Goal: Task Accomplishment & Management: Manage account settings

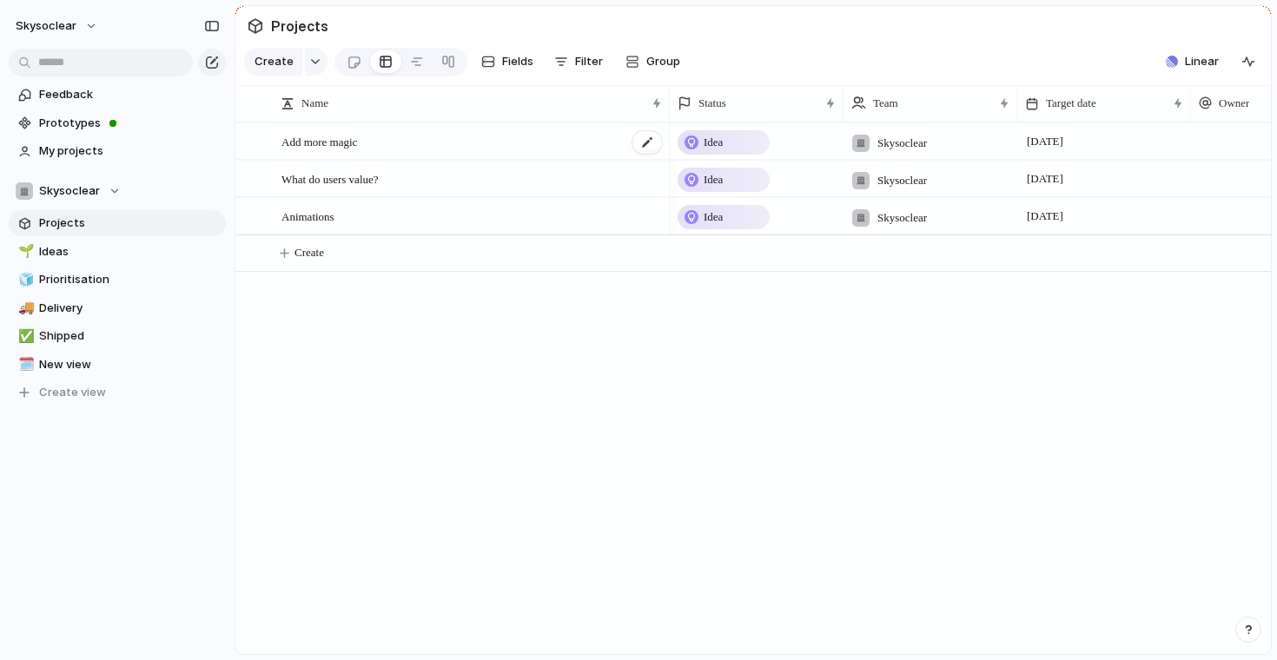
click at [333, 142] on span "Add more magic" at bounding box center [320, 141] width 76 height 20
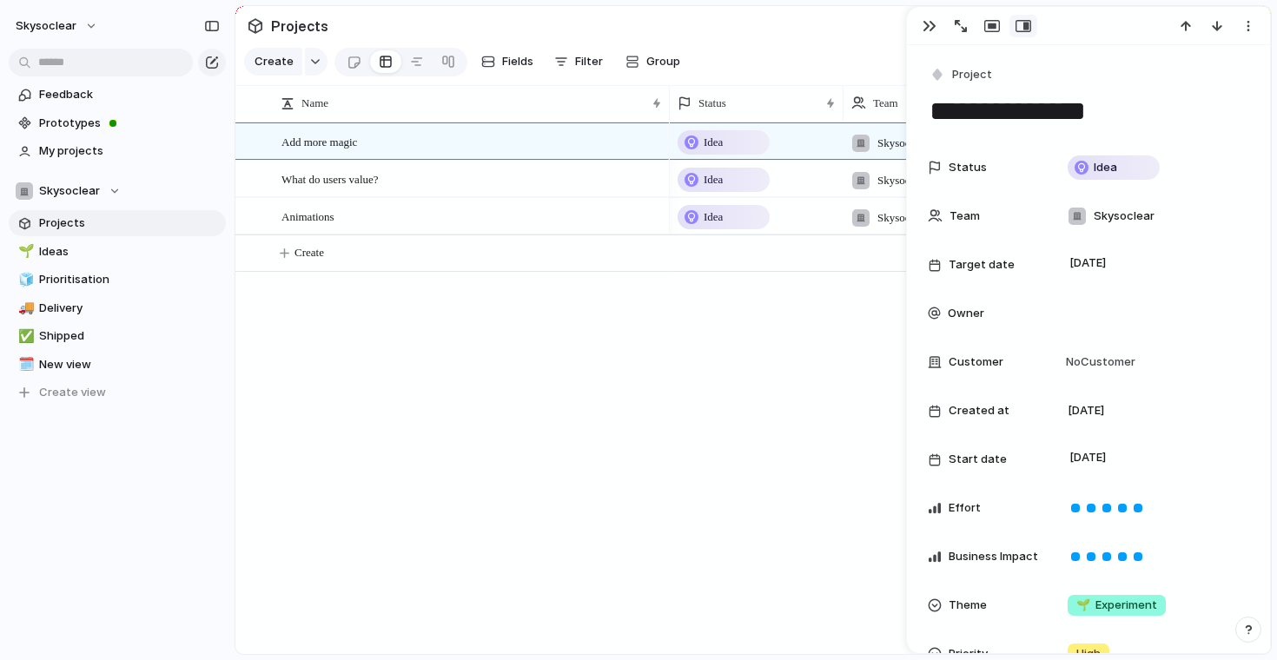
click at [470, 368] on div "Add more magic What do users value? Animations Idea Skysoclear [DATE] Idea Skys…" at bounding box center [753, 389] width 1036 height 532
click at [931, 23] on div "button" at bounding box center [930, 26] width 14 height 14
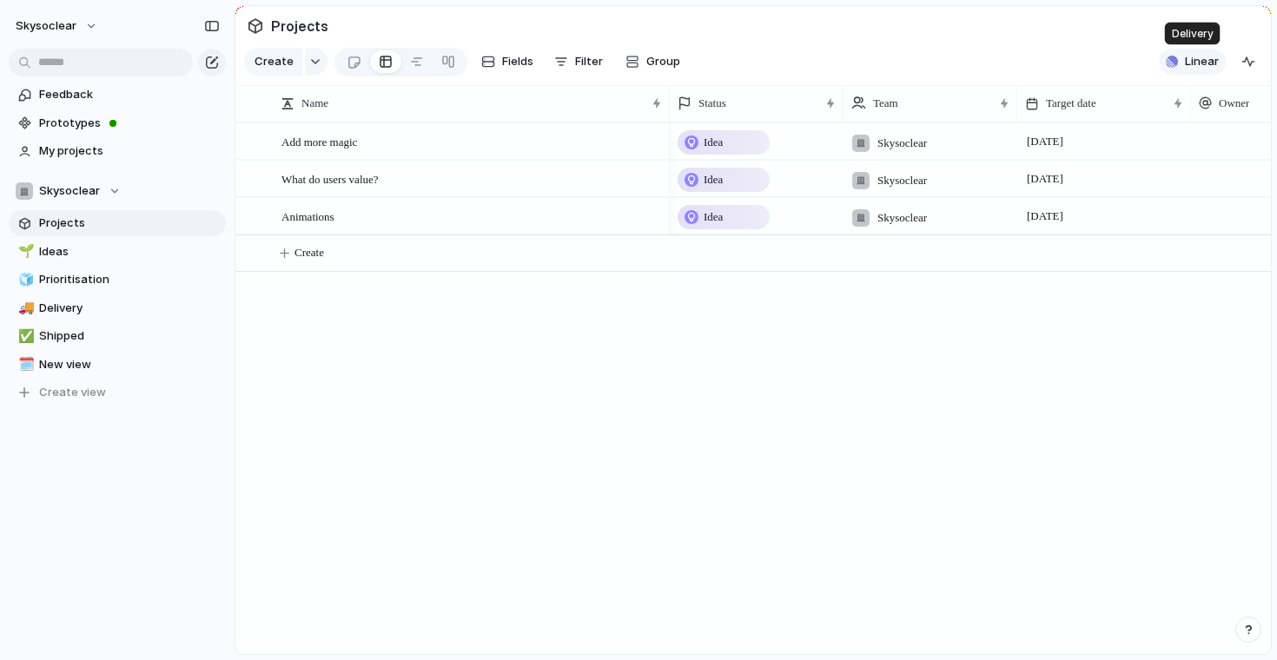
click at [1176, 63] on div "button" at bounding box center [1172, 62] width 12 height 12
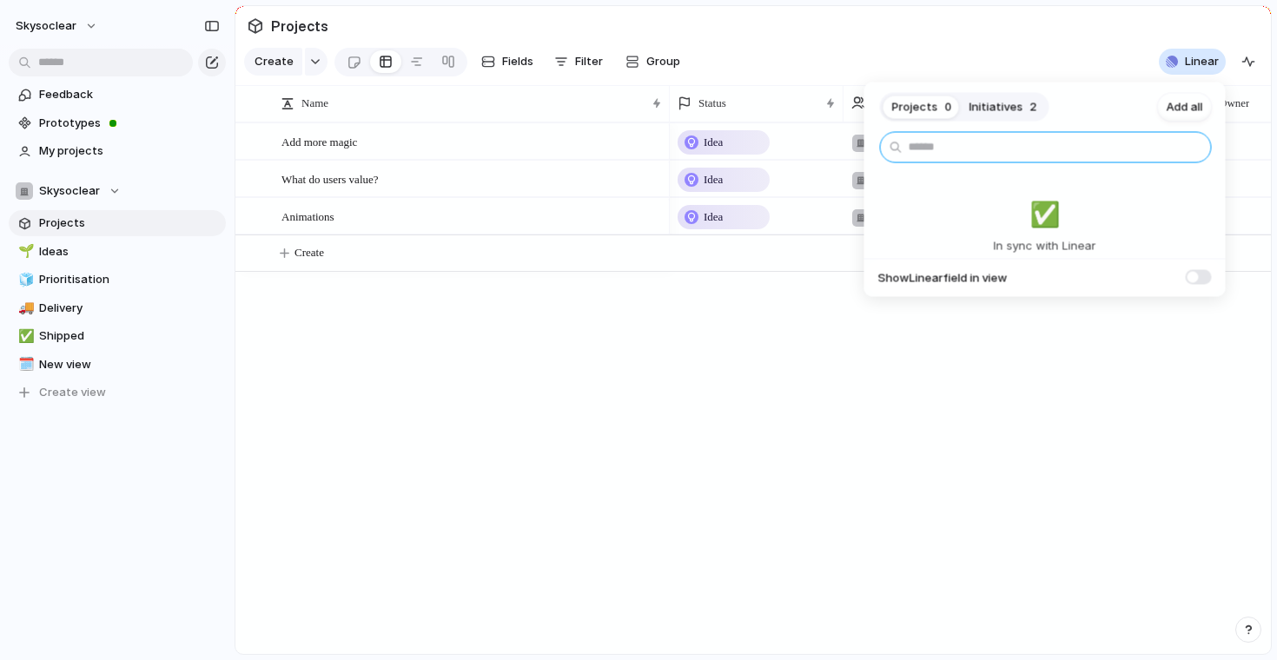
click at [948, 147] on input "text" at bounding box center [1046, 147] width 332 height 31
type input "********"
click at [60, 30] on div "Projects 0 Initiatives 0 Add all ******** ✅️ In sync with Linear Show Linear fi…" at bounding box center [638, 330] width 1277 height 660
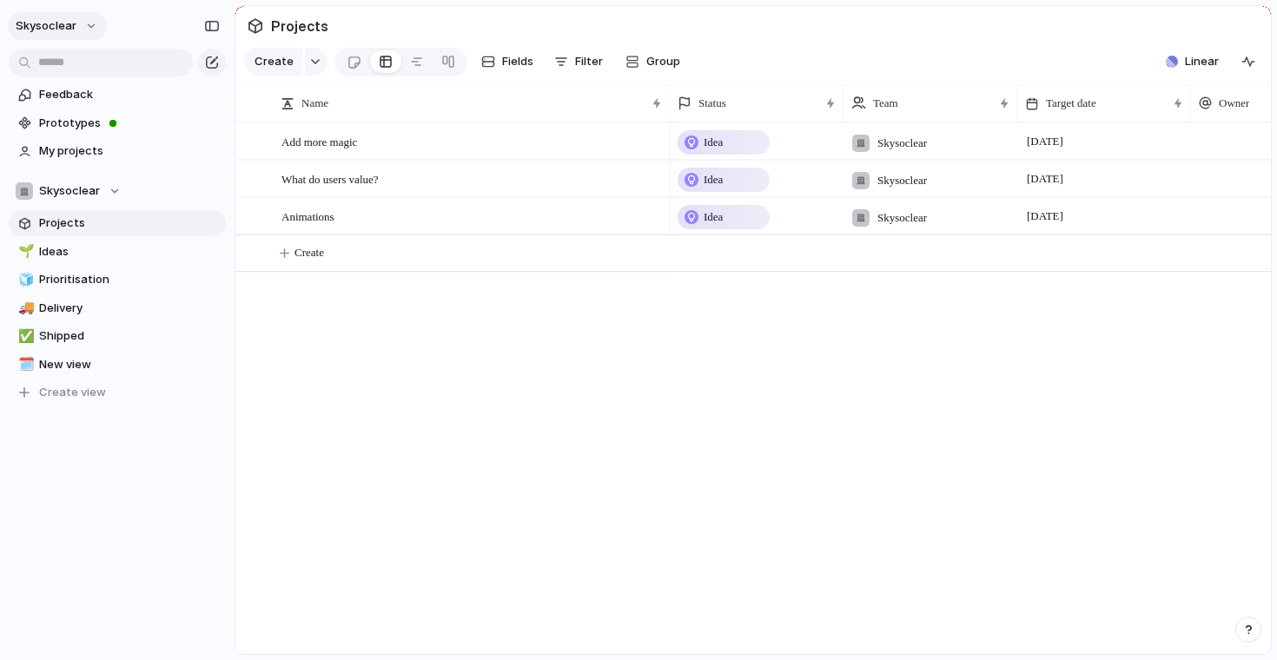
click at [60, 28] on span "skysoclear" at bounding box center [46, 25] width 61 height 17
click at [55, 65] on span "Settings" at bounding box center [64, 64] width 48 height 17
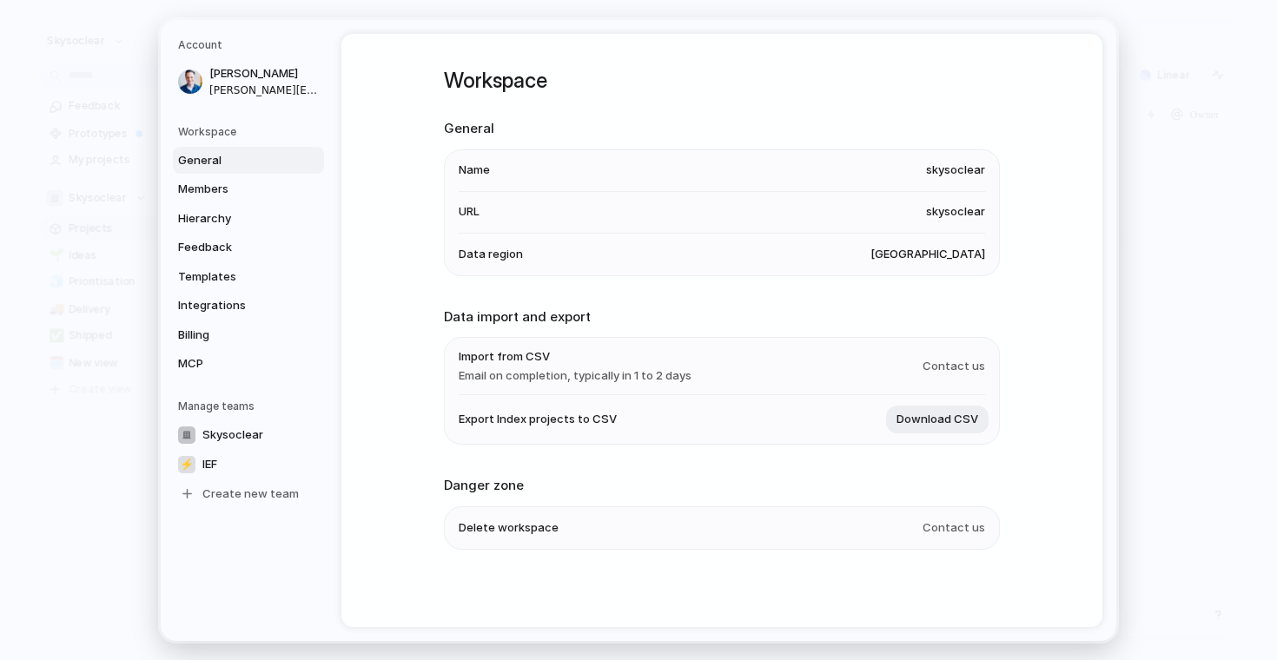
click at [956, 258] on span "[GEOGRAPHIC_DATA]" at bounding box center [928, 253] width 115 height 17
click at [215, 434] on span "Skysoclear" at bounding box center [232, 434] width 61 height 17
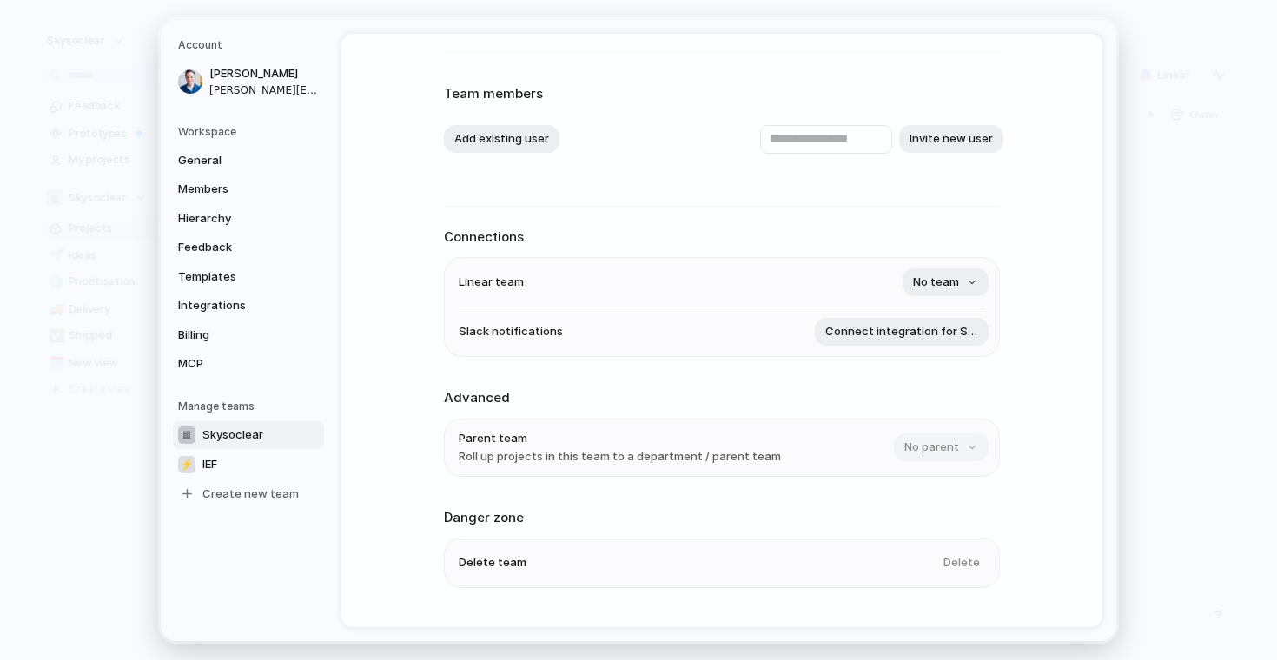
scroll to position [109, 0]
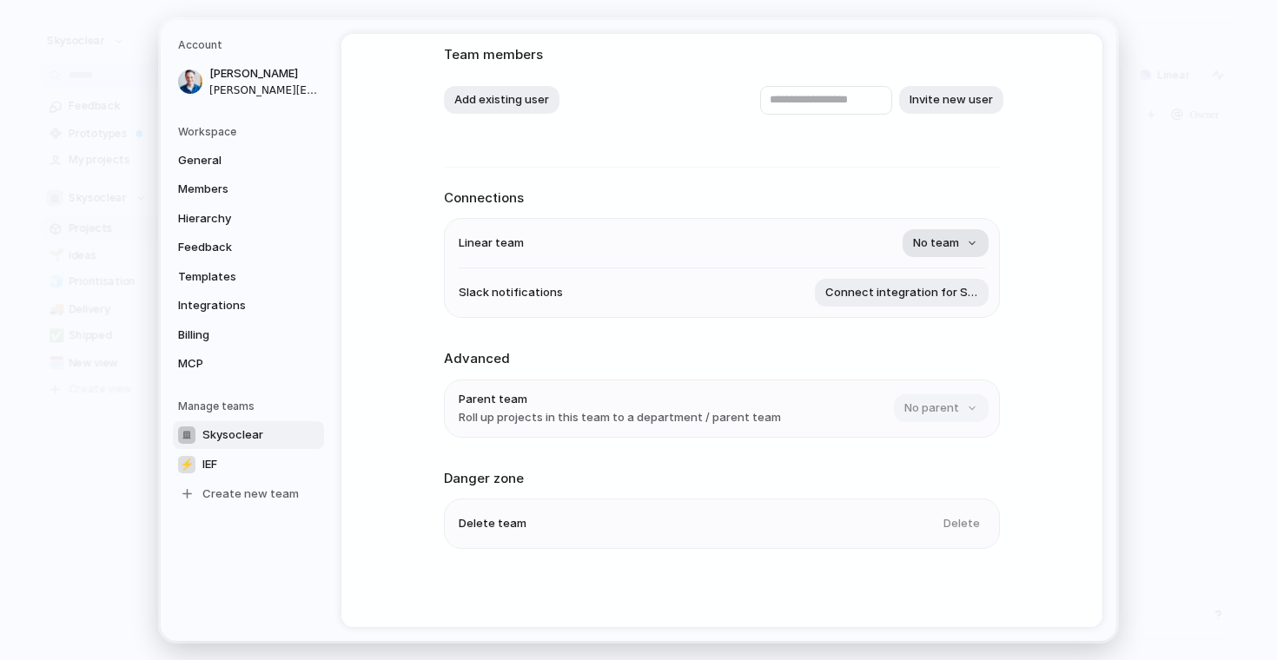
click at [945, 241] on span "No team" at bounding box center [936, 243] width 46 height 17
click at [883, 312] on span "Captives" at bounding box center [900, 315] width 50 height 17
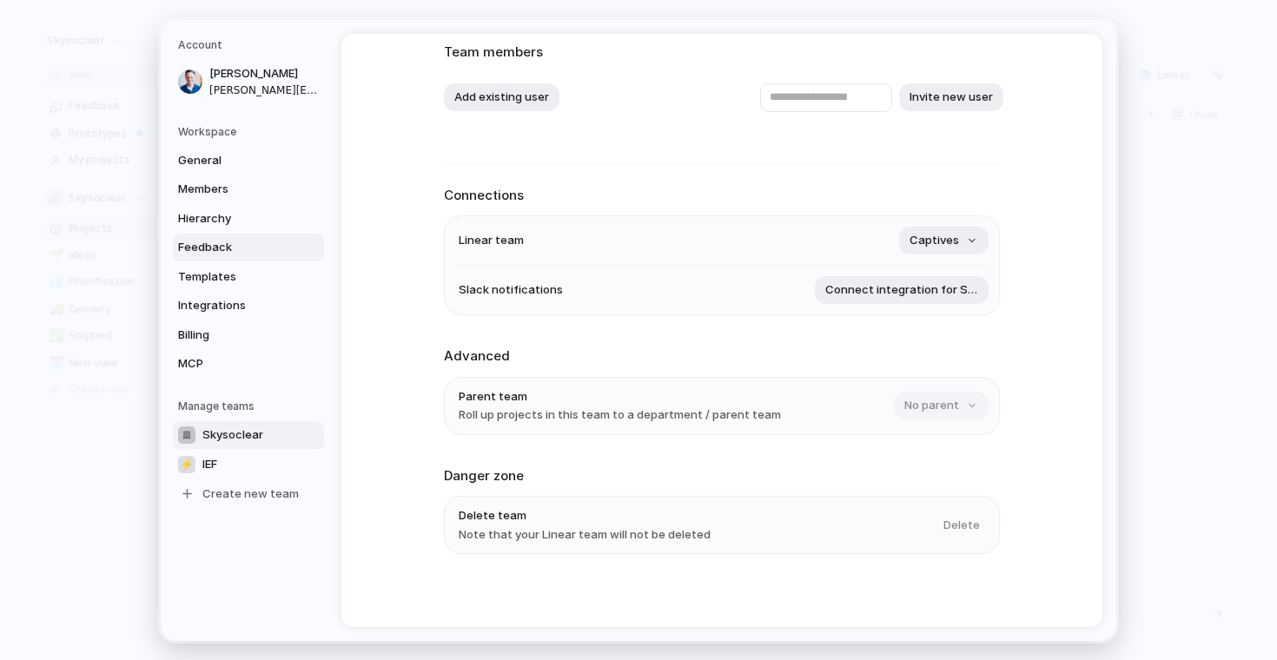
click at [223, 253] on span "Feedback" at bounding box center [233, 247] width 111 height 17
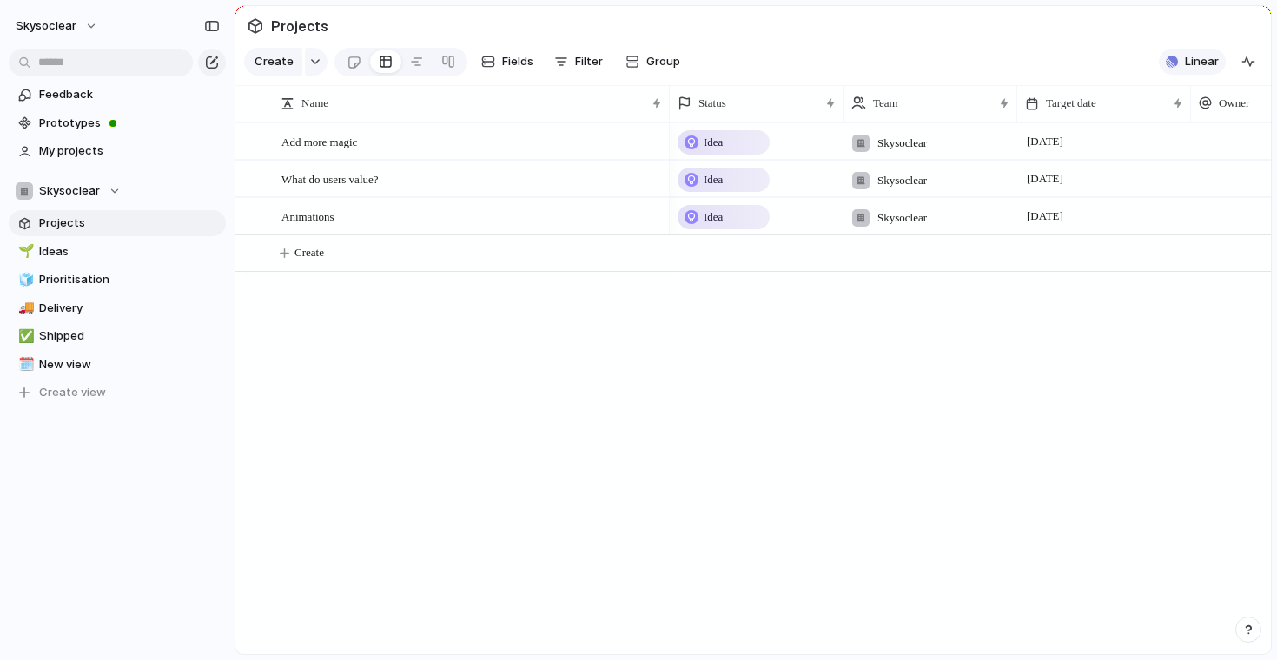
click at [1186, 62] on span "Linear" at bounding box center [1202, 61] width 34 height 17
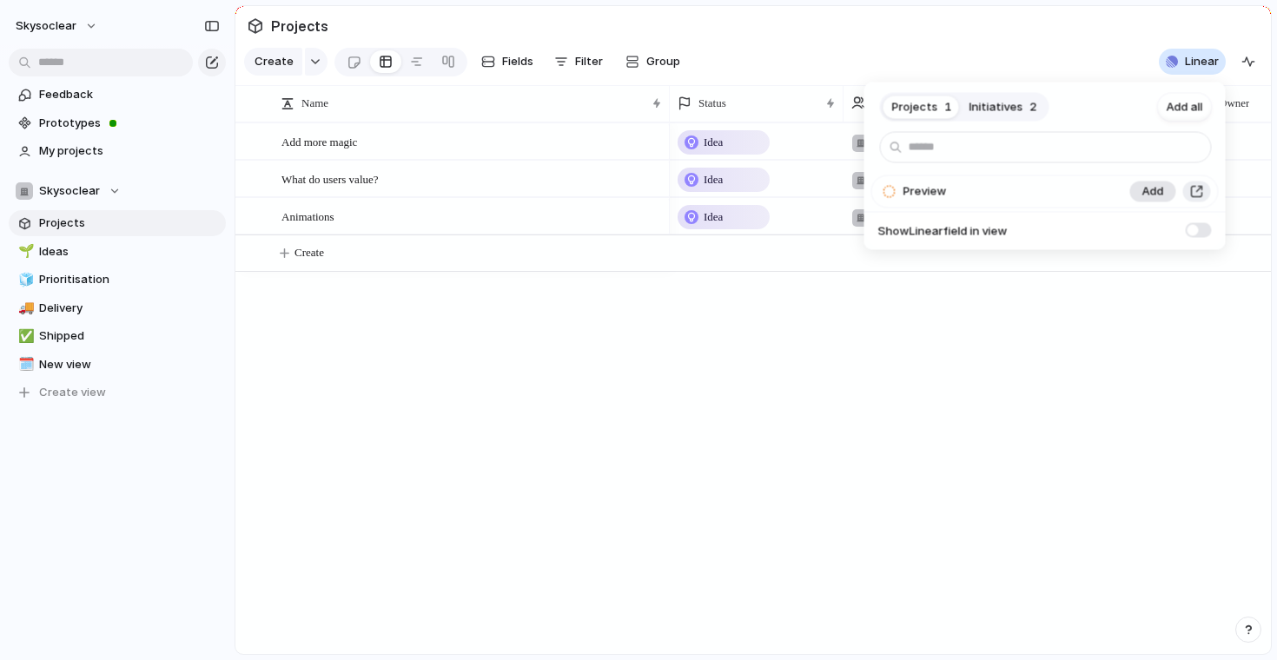
click at [1143, 189] on span "Add" at bounding box center [1154, 191] width 22 height 17
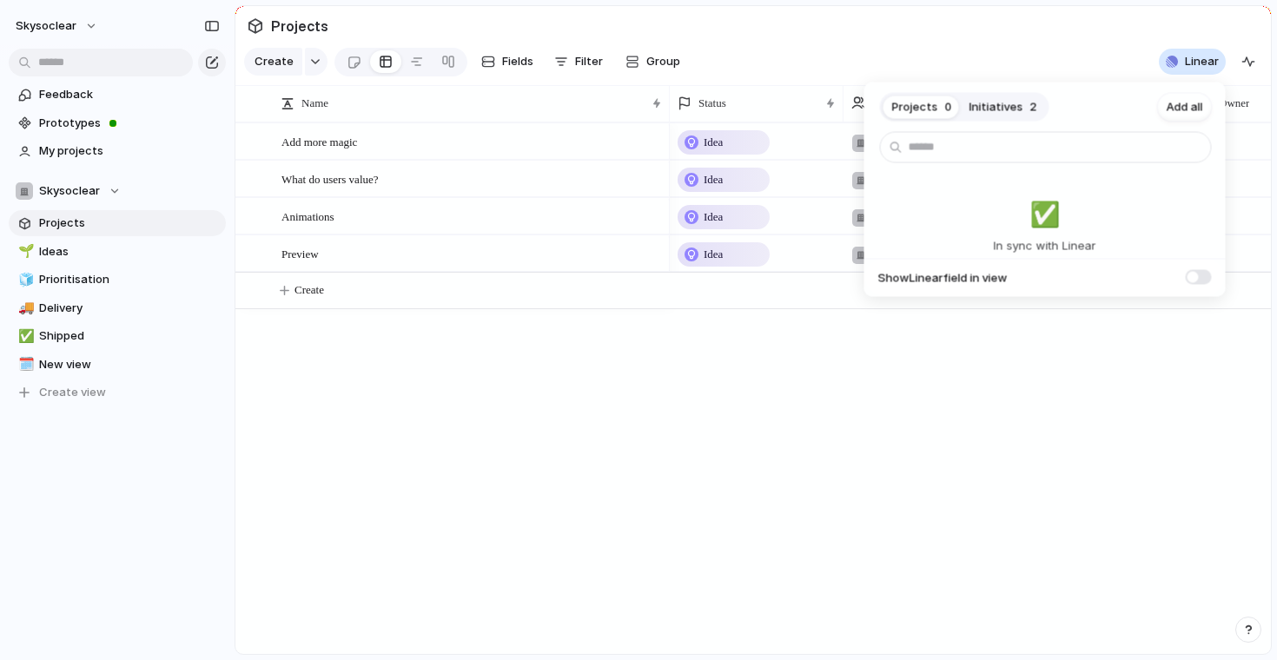
click at [1048, 30] on div "Projects 0 Initiatives 2 Add all ✅️ In sync with Linear Show Linear field in vi…" at bounding box center [638, 330] width 1277 height 660
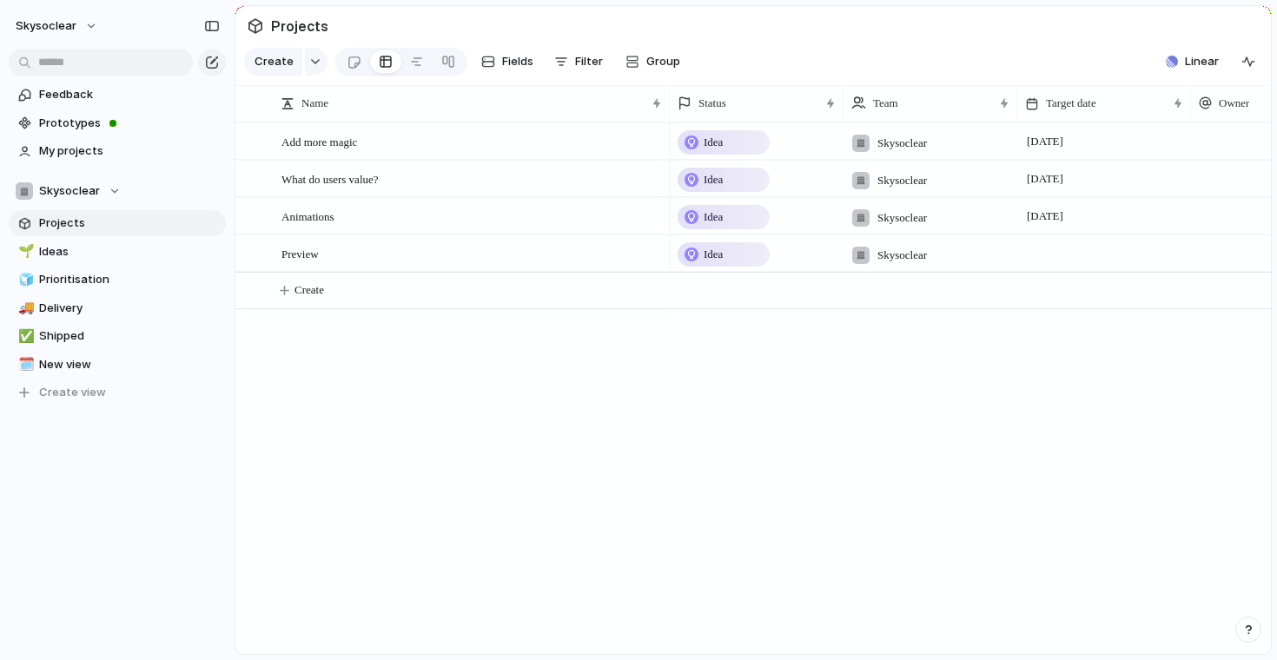
click at [708, 252] on span "Idea" at bounding box center [713, 254] width 19 height 17
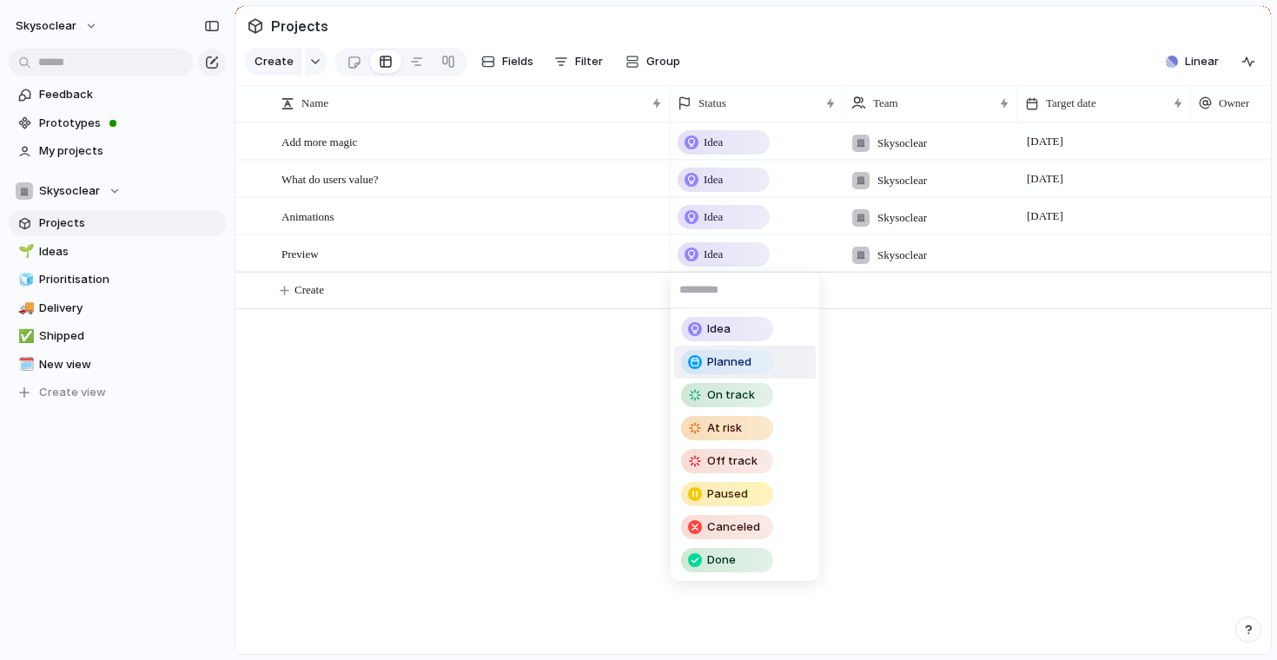
click at [717, 354] on span "Planned" at bounding box center [729, 362] width 44 height 17
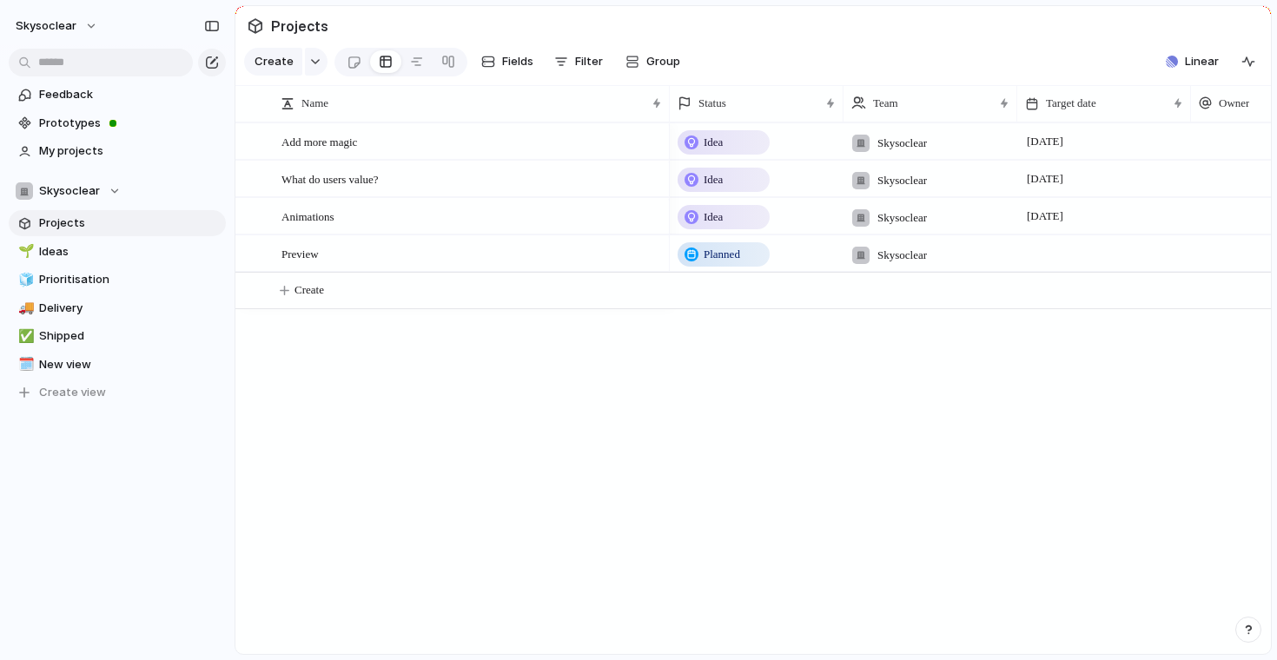
click at [1052, 255] on div at bounding box center [1104, 253] width 174 height 36
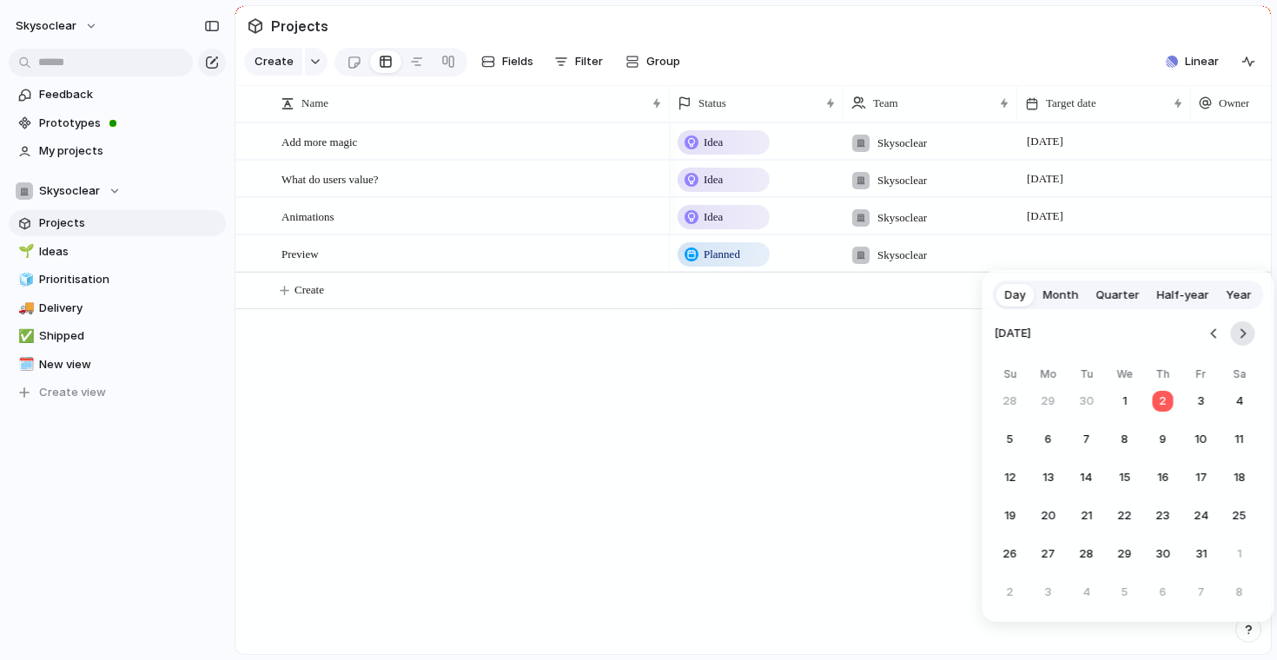
click at [1249, 328] on button "Go to the Next Month" at bounding box center [1243, 333] width 24 height 24
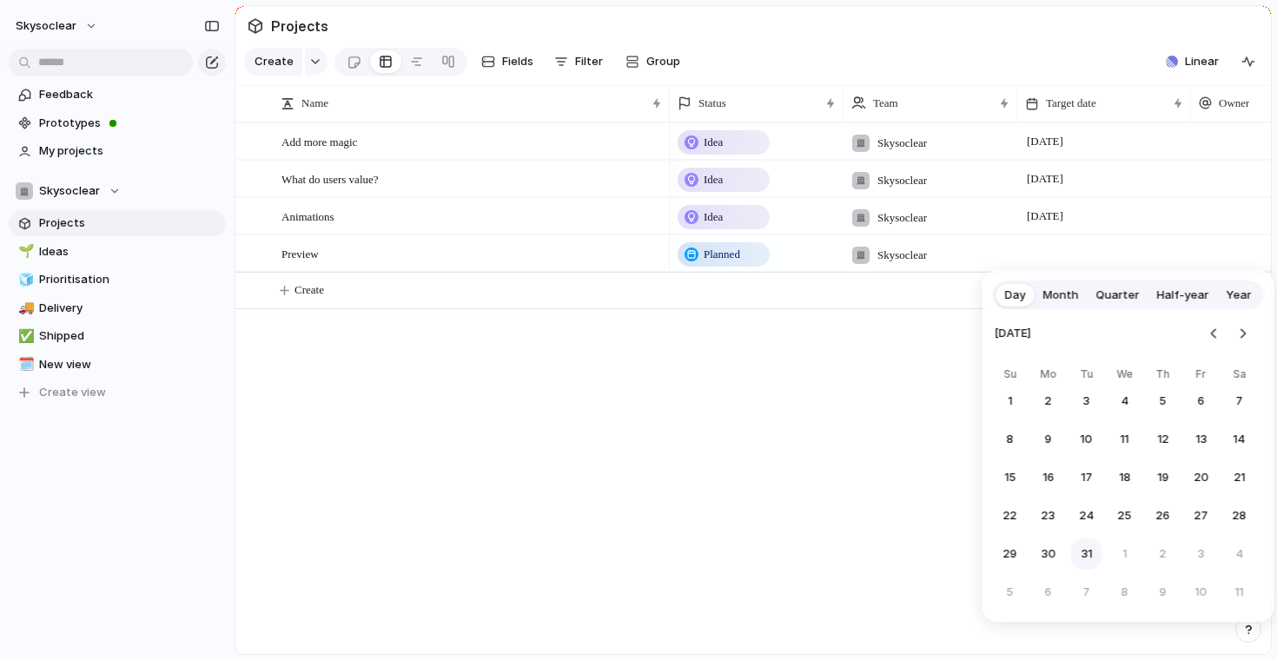
click at [1081, 551] on button "31" at bounding box center [1086, 554] width 31 height 31
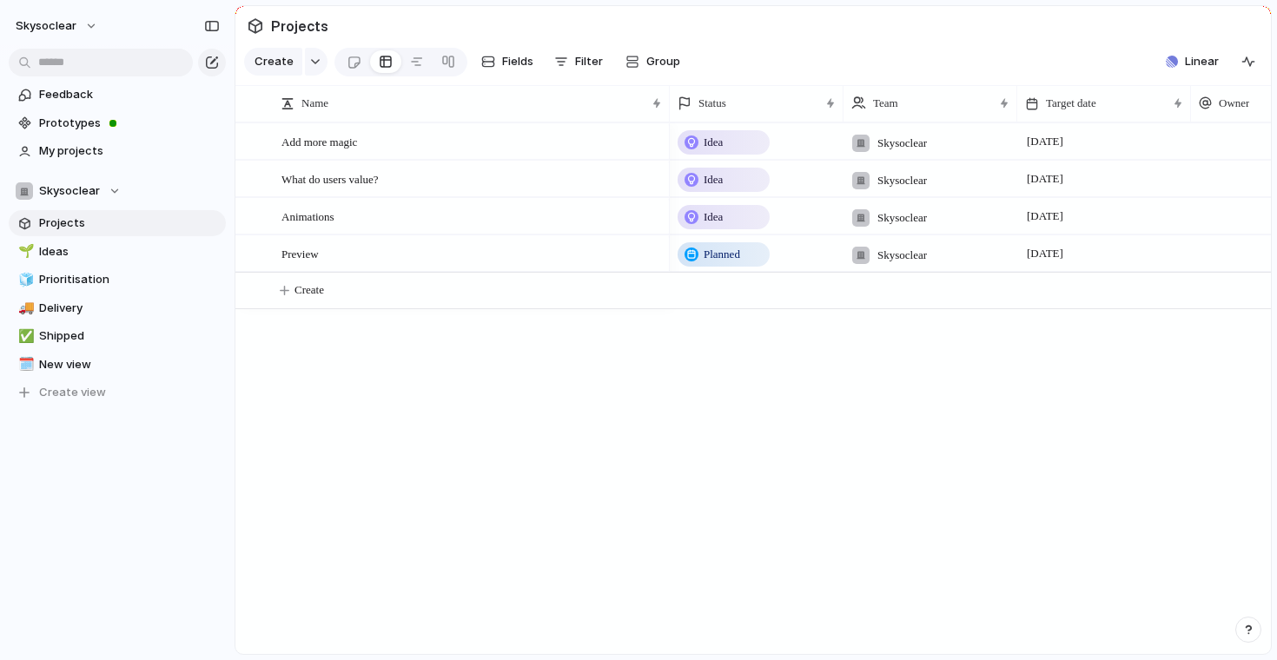
click at [1196, 253] on div at bounding box center [1278, 253] width 174 height 36
click at [1166, 321] on span "[PERSON_NAME]" at bounding box center [1199, 323] width 89 height 17
click at [1212, 258] on div at bounding box center [1208, 255] width 17 height 17
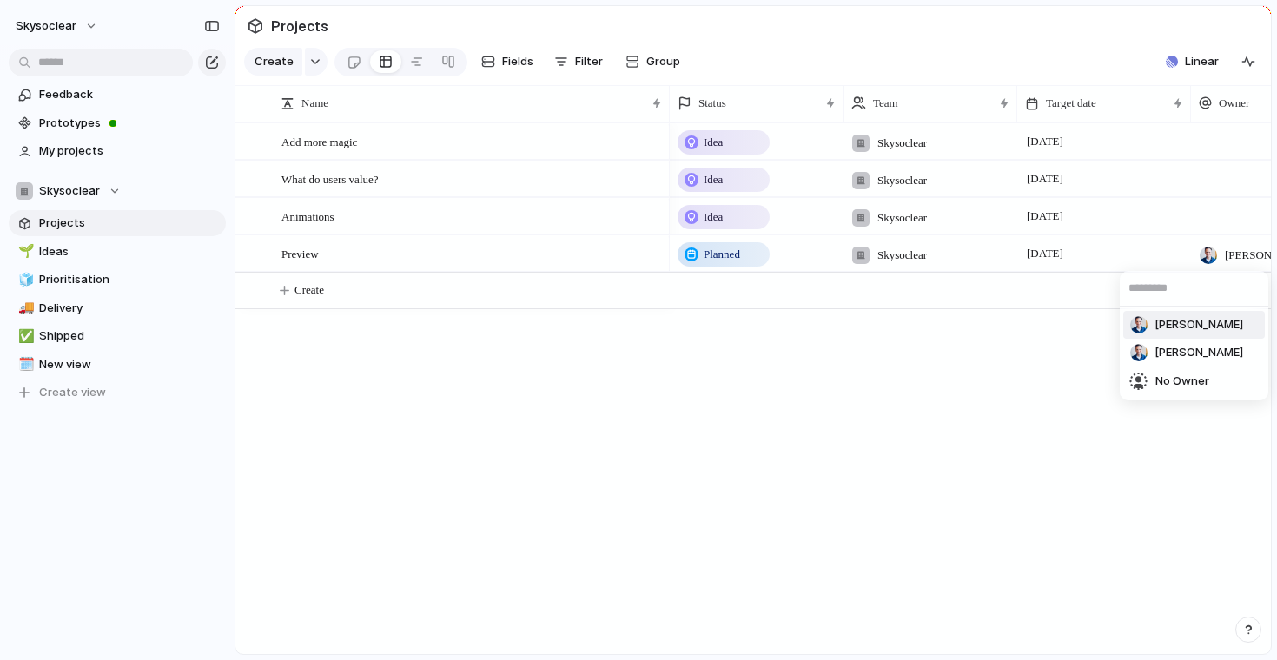
click at [83, 21] on div "[PERSON_NAME] [PERSON_NAME] No Owner" at bounding box center [638, 330] width 1277 height 660
click at [64, 24] on span "skysoclear" at bounding box center [46, 25] width 61 height 17
click at [75, 19] on div "Settings Invite members Change theme Sign out" at bounding box center [638, 330] width 1277 height 660
click at [75, 19] on span "skysoclear" at bounding box center [46, 25] width 61 height 17
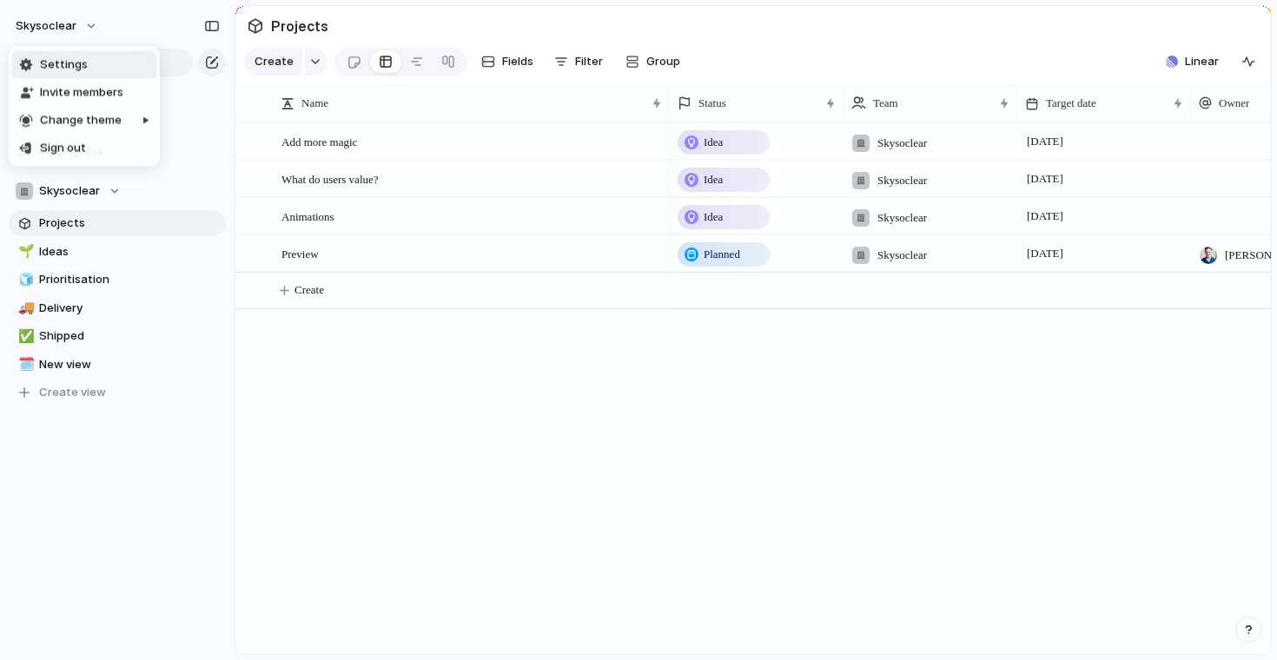
click at [59, 62] on span "Settings" at bounding box center [64, 64] width 48 height 17
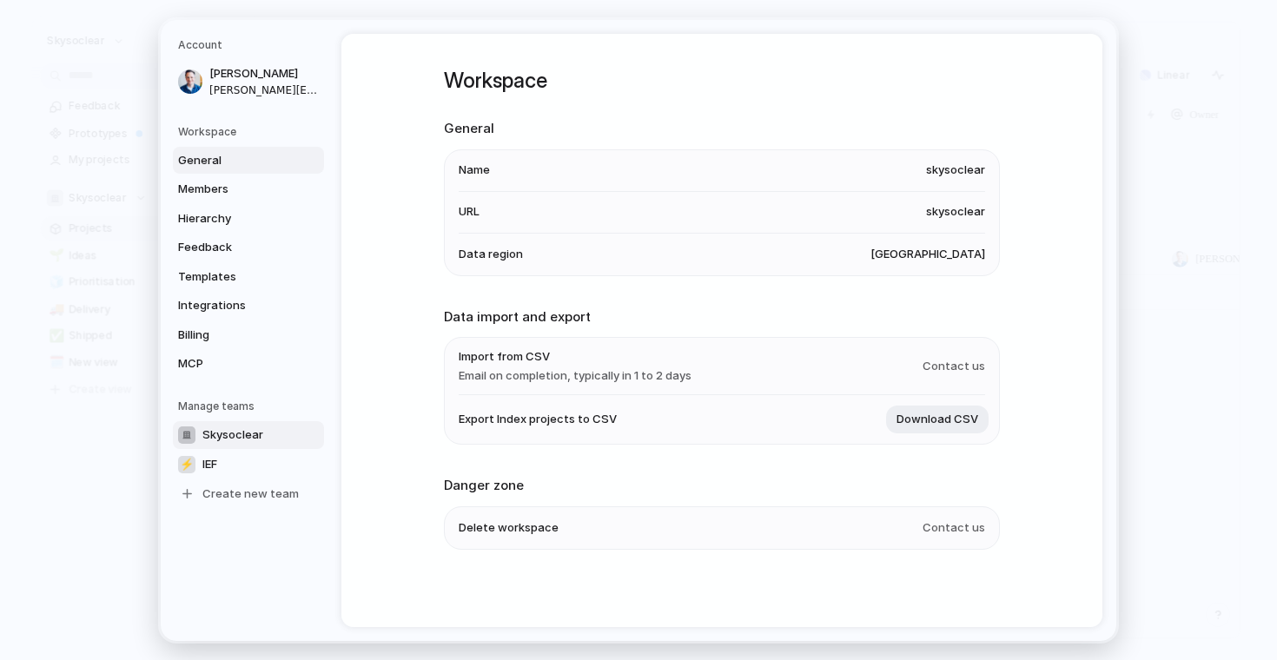
click at [224, 430] on span "Skysoclear" at bounding box center [232, 434] width 61 height 17
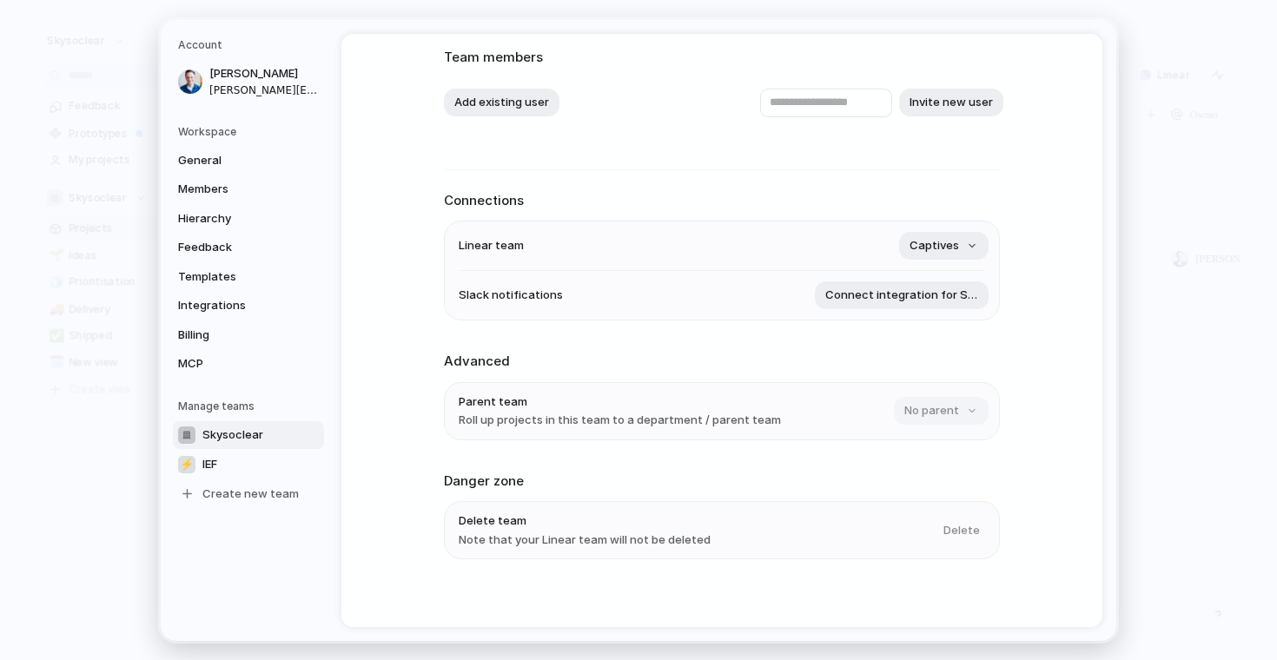
scroll to position [116, 0]
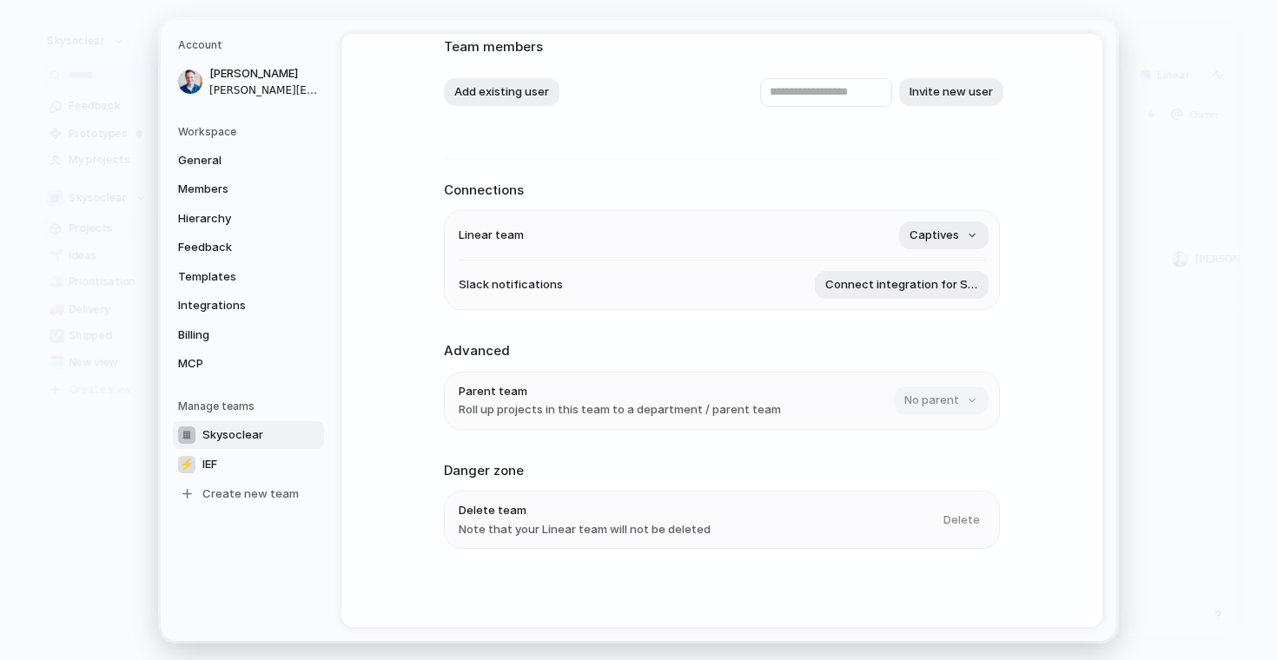
click at [248, 478] on div "Skysoclear ⚡ IEF Create new team" at bounding box center [251, 464] width 146 height 87
click at [248, 447] on link "Skysoclear" at bounding box center [248, 435] width 151 height 28
click at [248, 458] on link "⚡ IEF" at bounding box center [248, 464] width 151 height 28
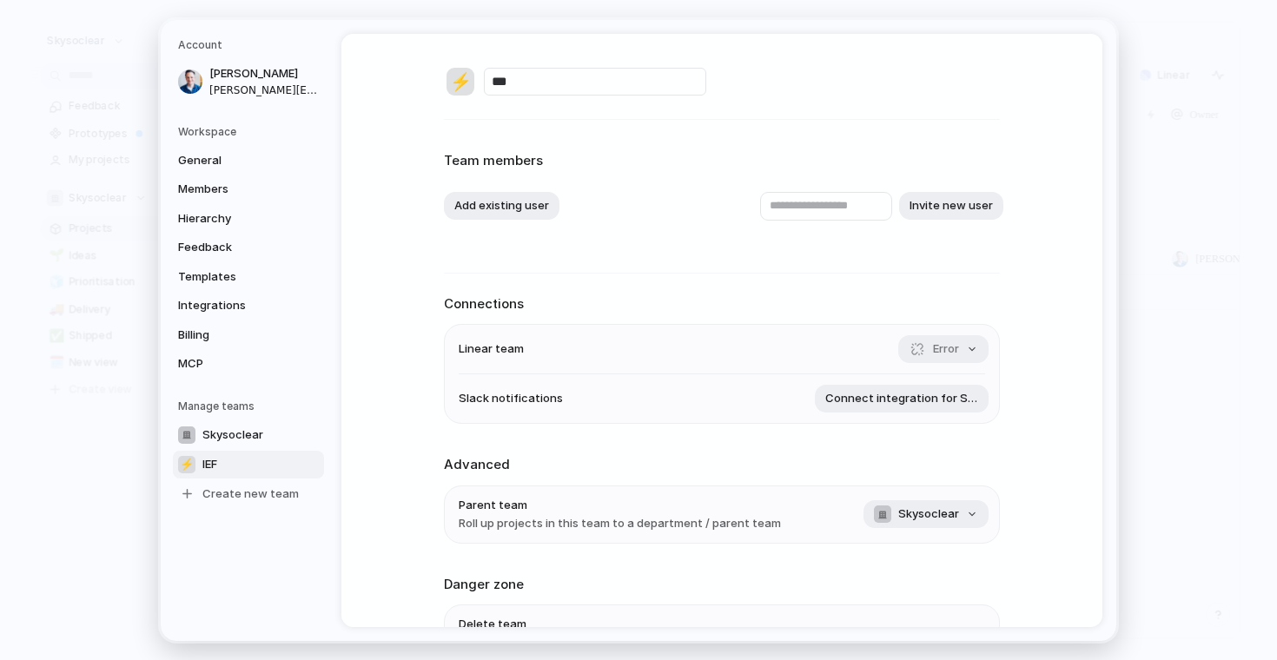
scroll to position [116, 0]
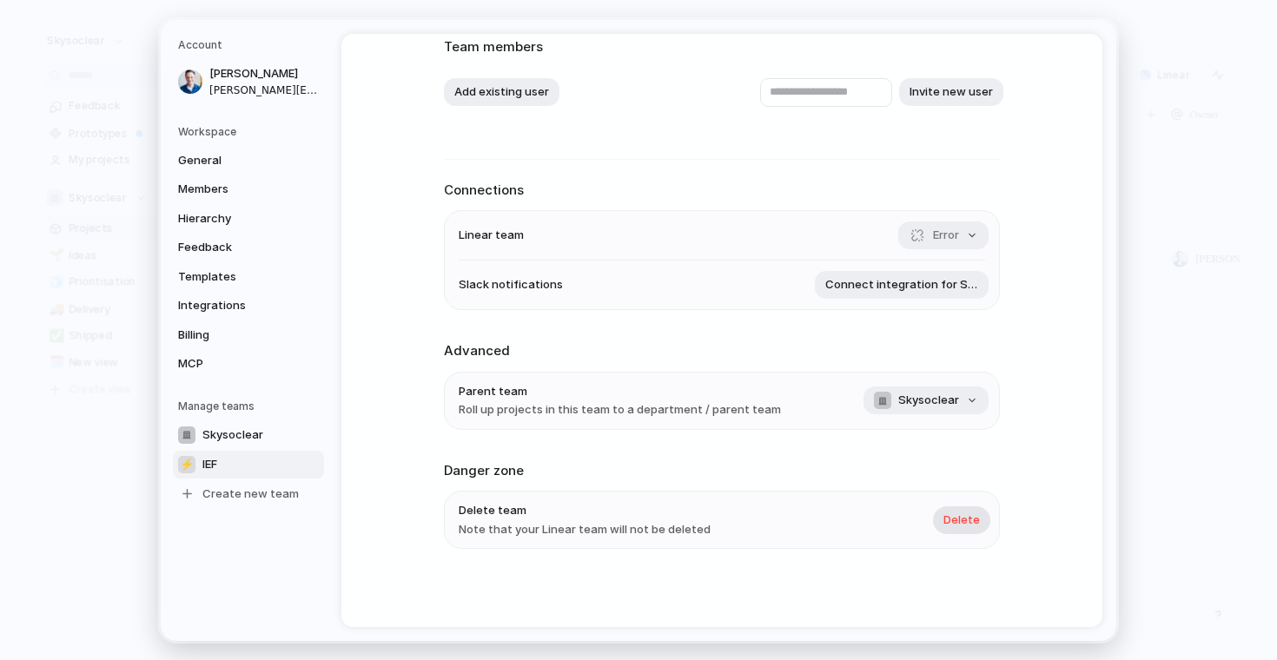
click at [963, 520] on span "Delete" at bounding box center [962, 519] width 36 height 17
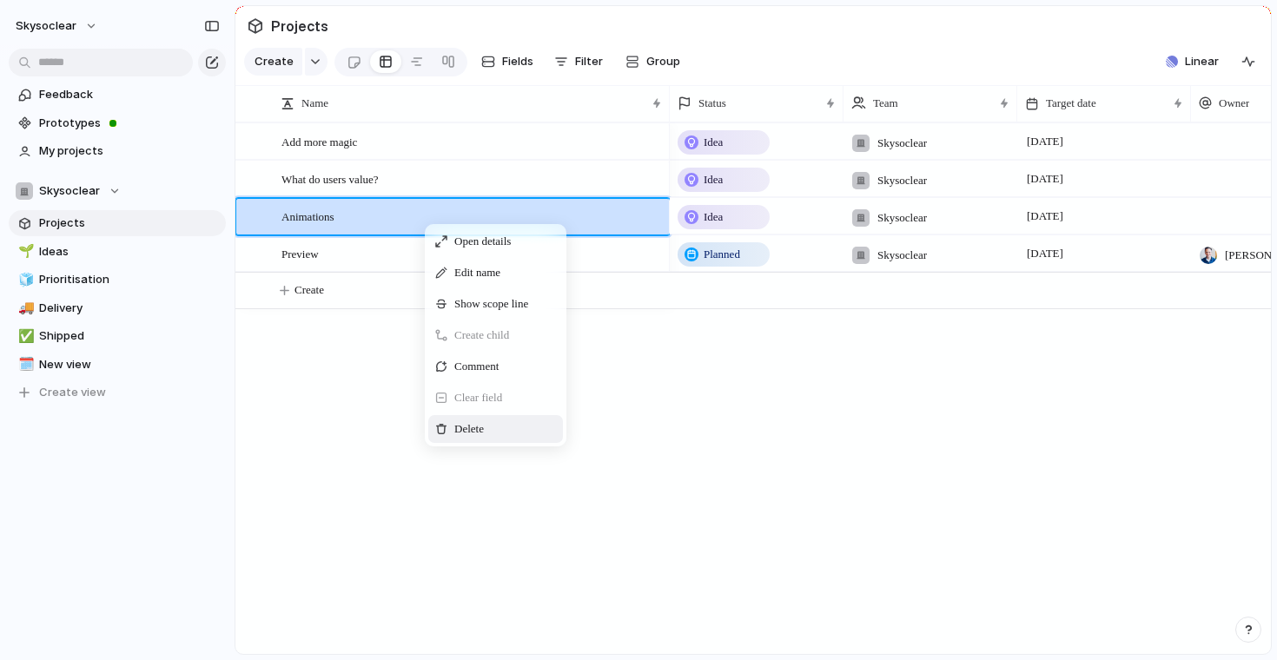
click at [451, 425] on div "Delete" at bounding box center [495, 429] width 135 height 28
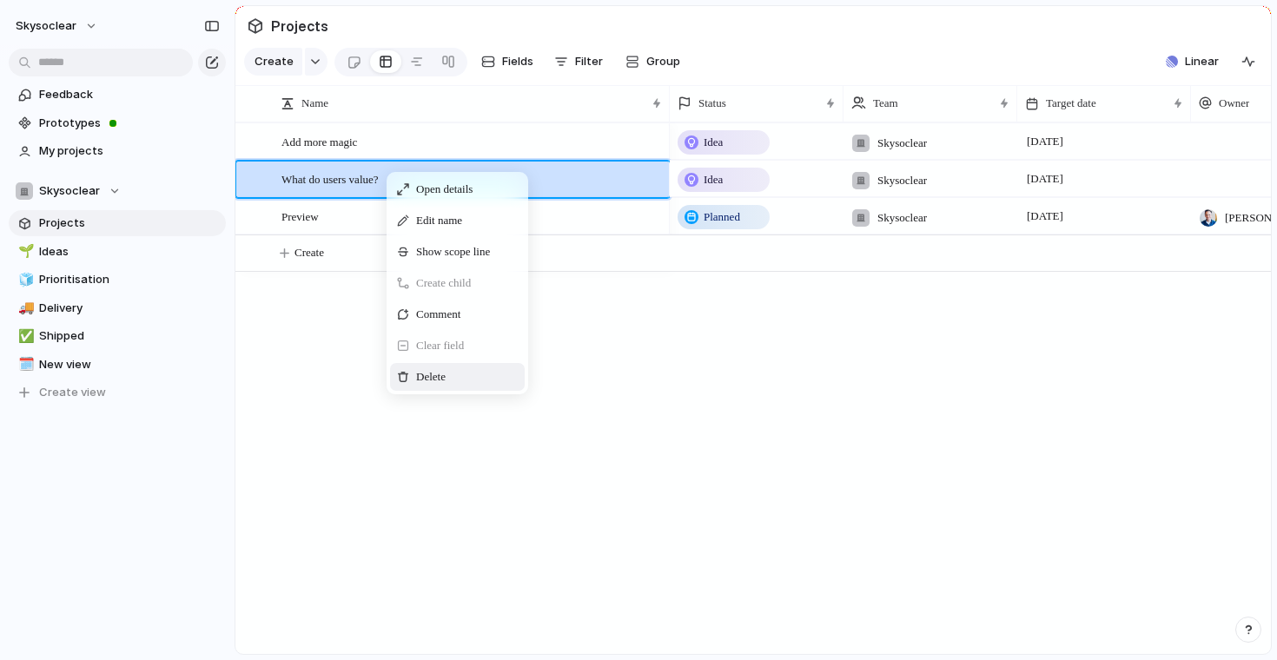
click at [440, 387] on div "Delete" at bounding box center [457, 377] width 135 height 28
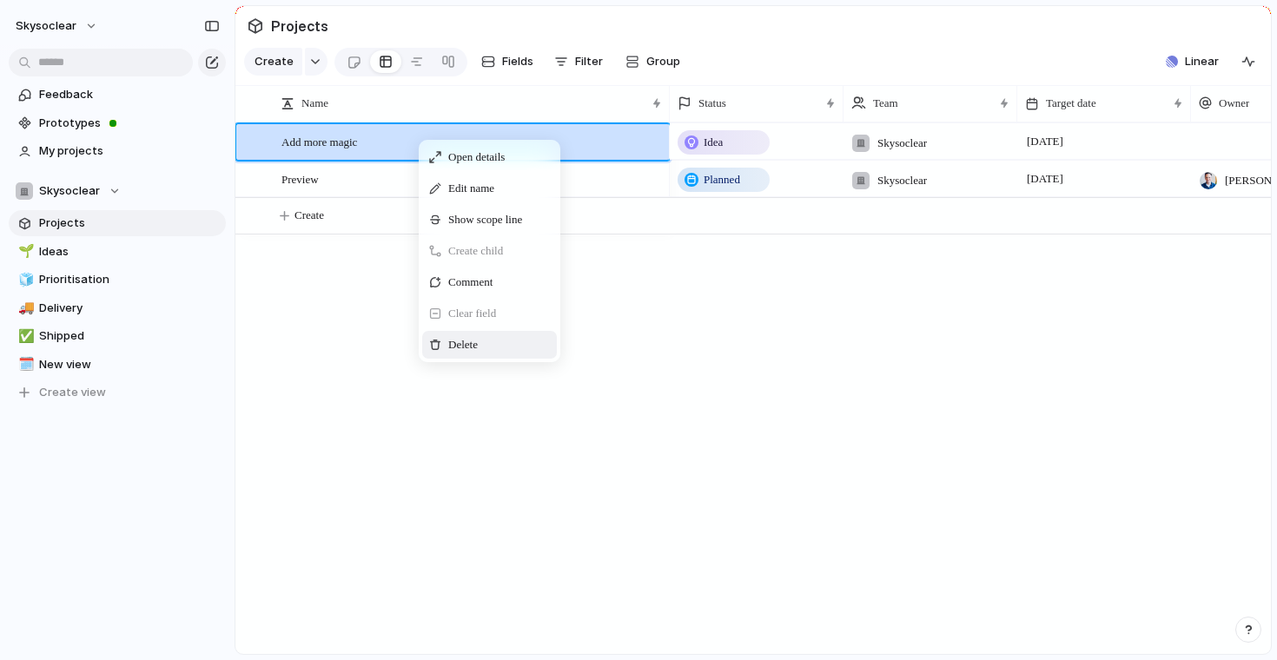
click at [458, 334] on div "Delete" at bounding box center [489, 345] width 135 height 28
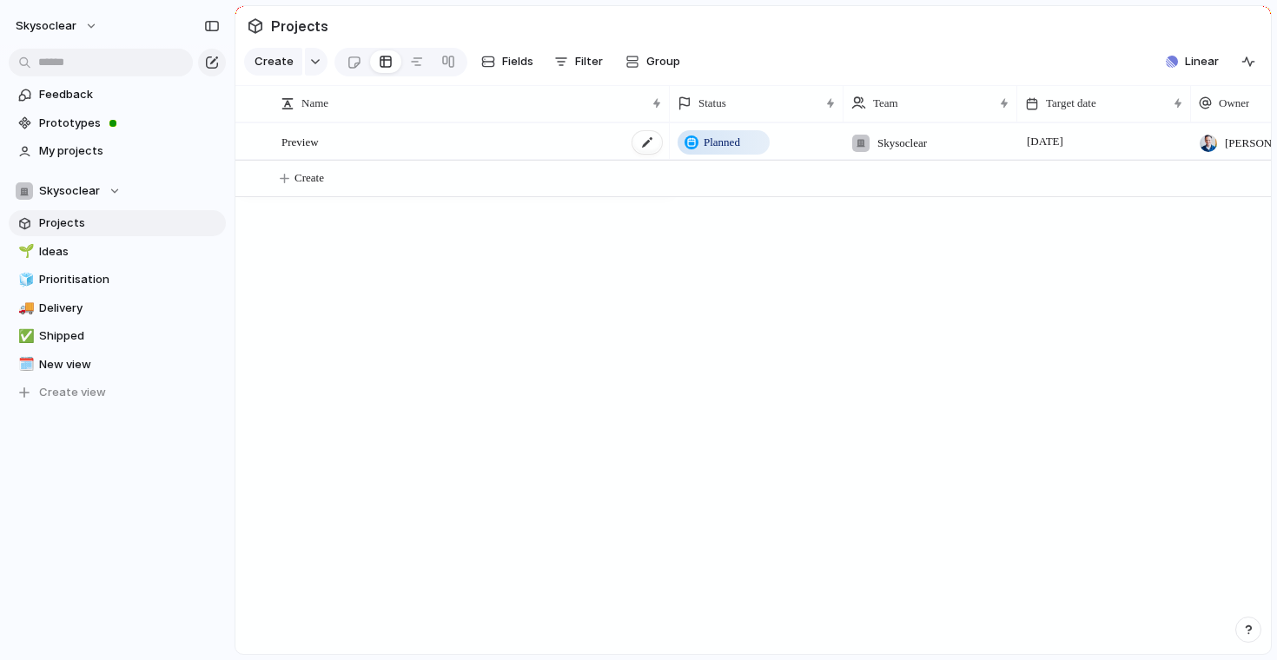
click at [551, 136] on div "Preview" at bounding box center [473, 142] width 382 height 36
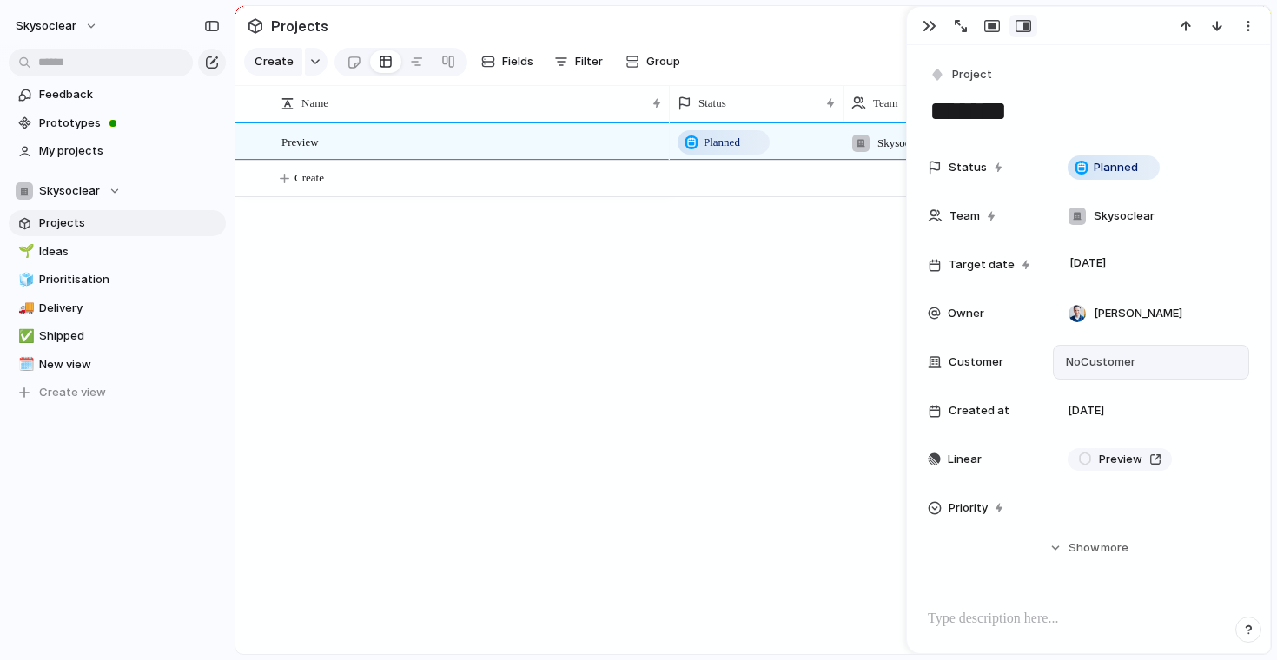
click at [1074, 357] on span "No Customer" at bounding box center [1098, 362] width 75 height 17
click at [702, 407] on div "Type to add a company" at bounding box center [638, 330] width 1277 height 660
click at [1078, 359] on span "No Customer" at bounding box center [1098, 362] width 75 height 17
type input "*********"
click at [1091, 508] on div at bounding box center [1151, 508] width 181 height 19
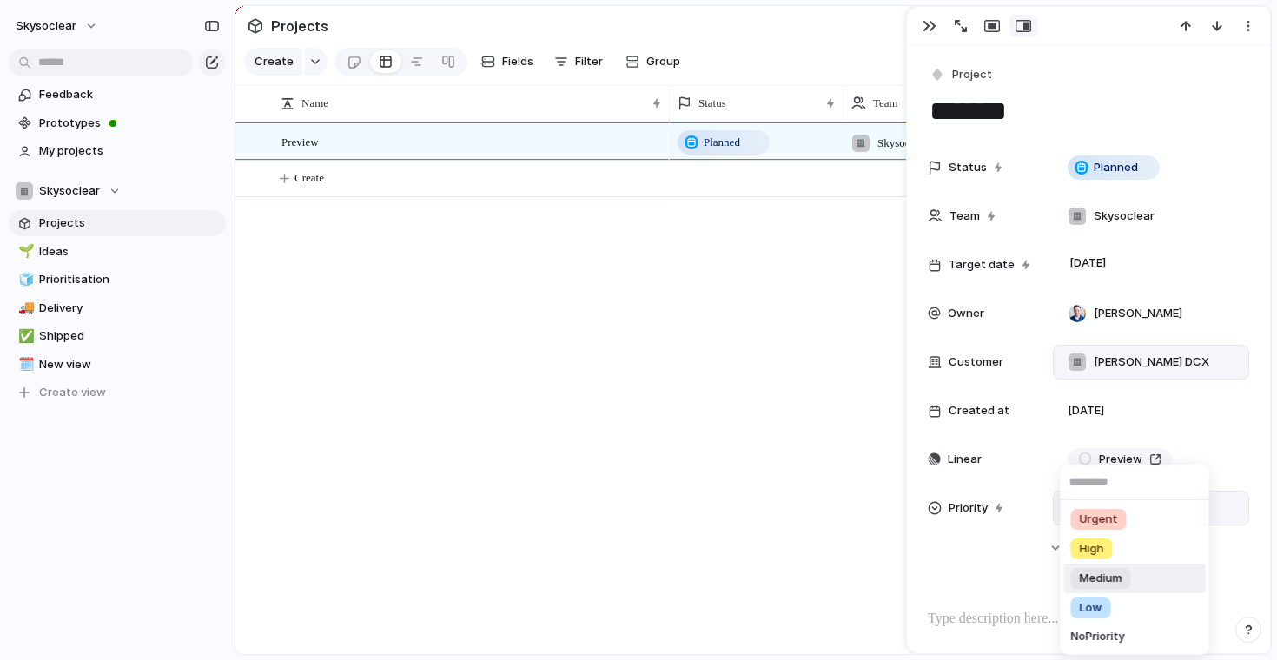
click at [1093, 573] on span "Medium" at bounding box center [1101, 578] width 43 height 17
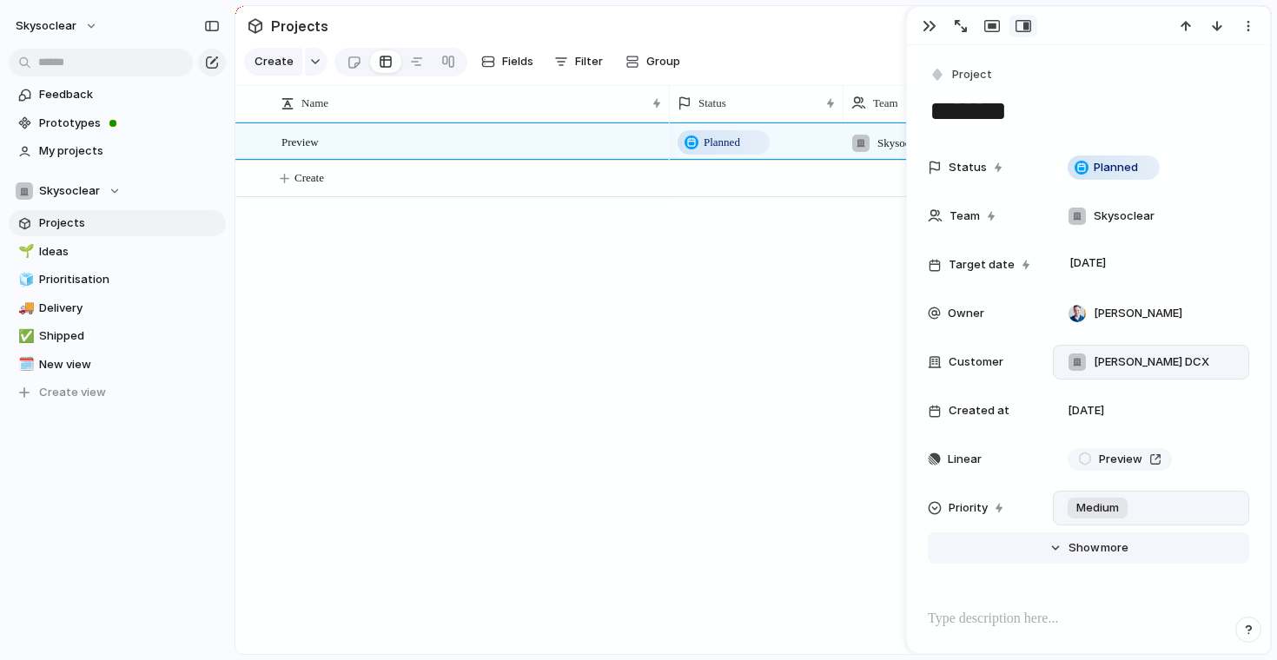
click at [1061, 555] on button "Hide Show more" at bounding box center [1088, 548] width 321 height 31
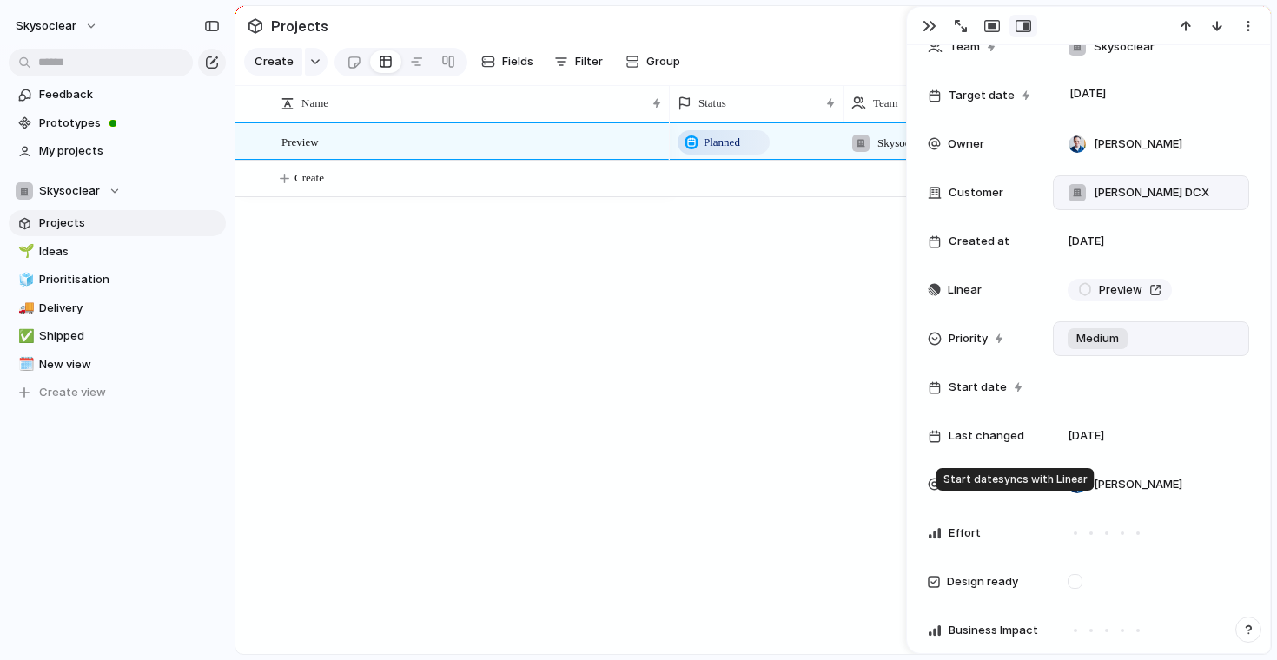
scroll to position [207, 0]
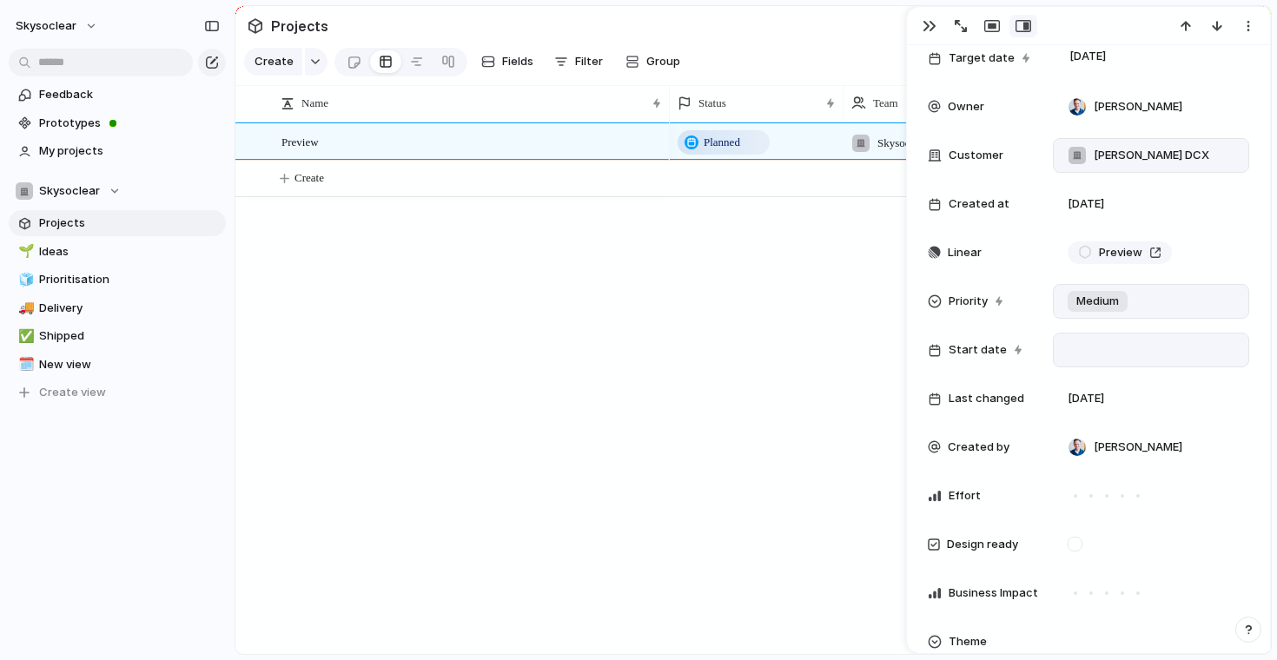
click at [1089, 355] on div at bounding box center [1151, 350] width 181 height 19
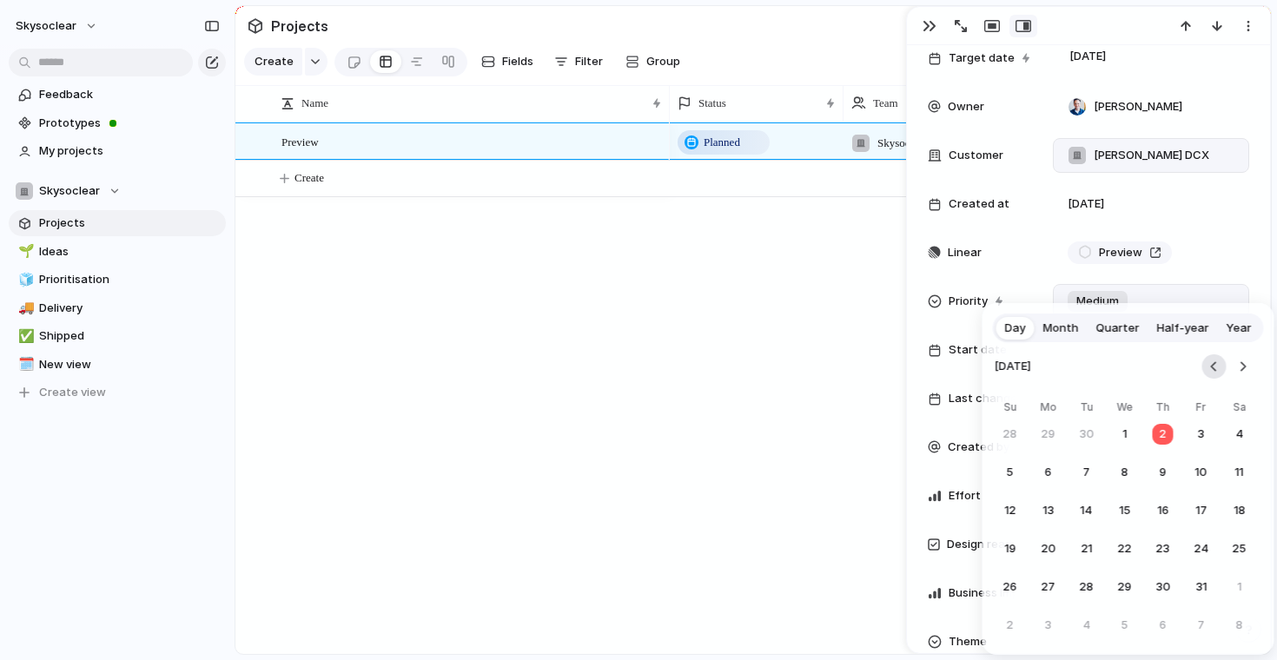
click at [1214, 367] on button "Go to the Previous Month" at bounding box center [1214, 366] width 24 height 24
click at [1051, 434] on button "1" at bounding box center [1048, 434] width 31 height 31
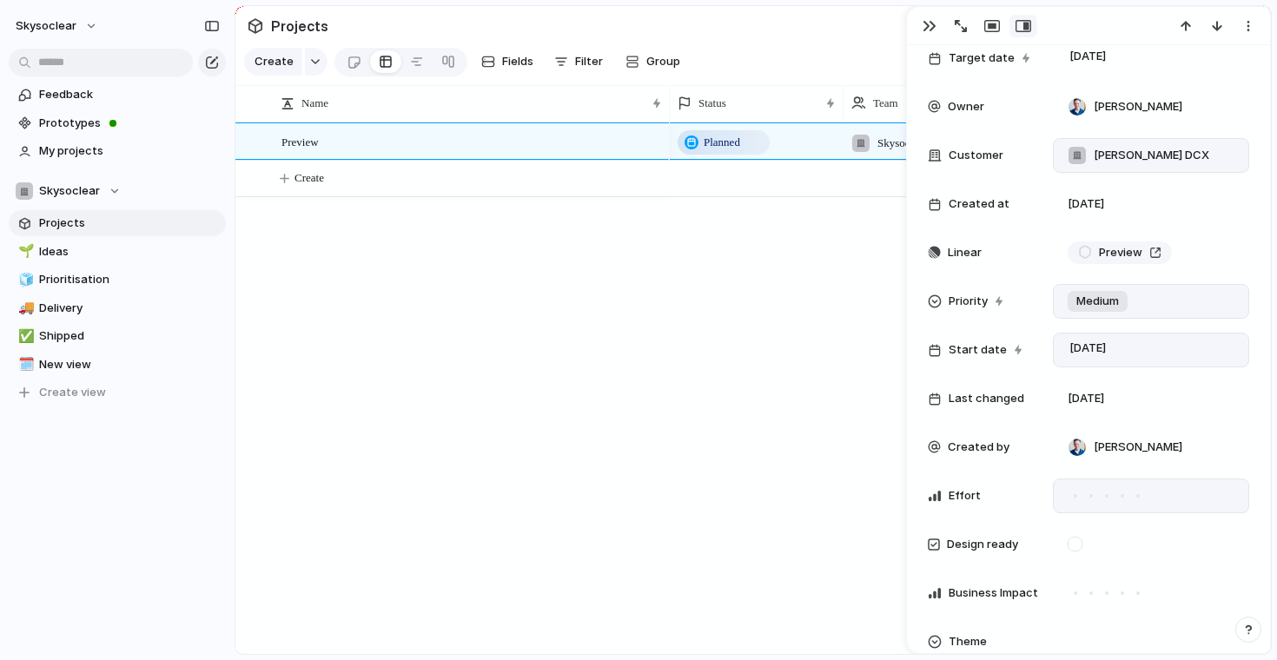
click at [1108, 495] on div at bounding box center [1106, 495] width 3 height 3
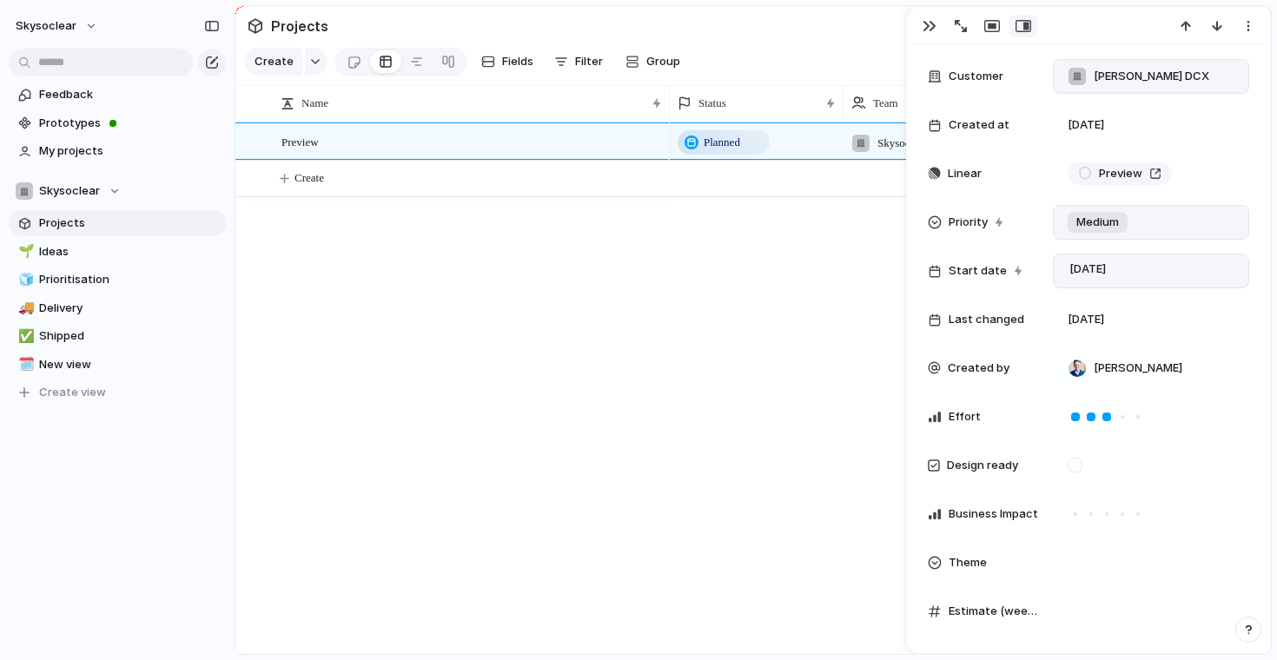
scroll to position [331, 0]
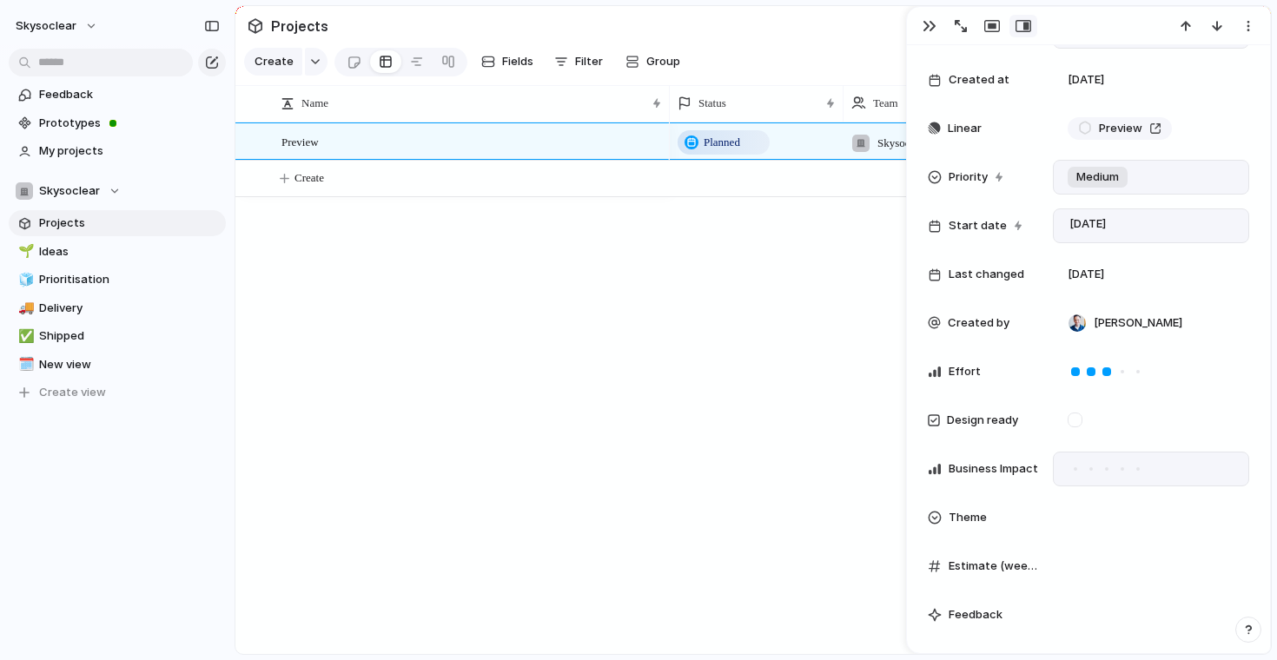
click at [1116, 469] on div at bounding box center [1123, 469] width 16 height 16
click at [1077, 519] on div at bounding box center [1151, 517] width 181 height 19
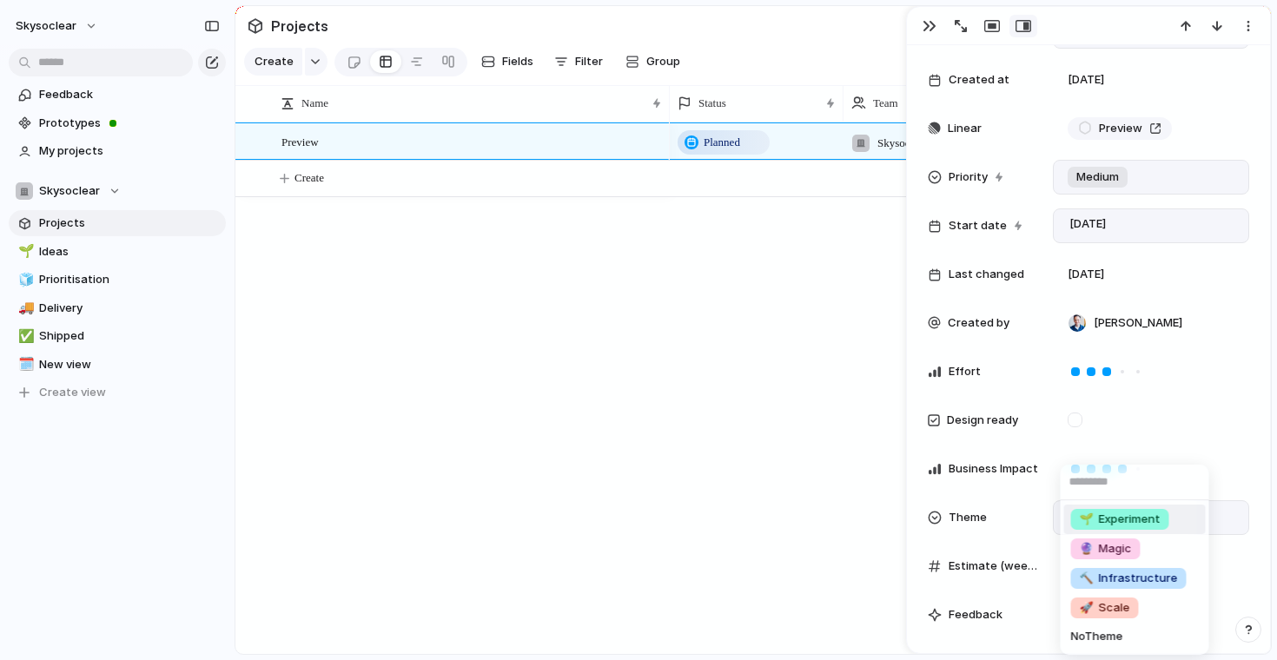
click at [1079, 520] on div "🌱 Experiment" at bounding box center [1120, 519] width 98 height 21
